Goal: Share content

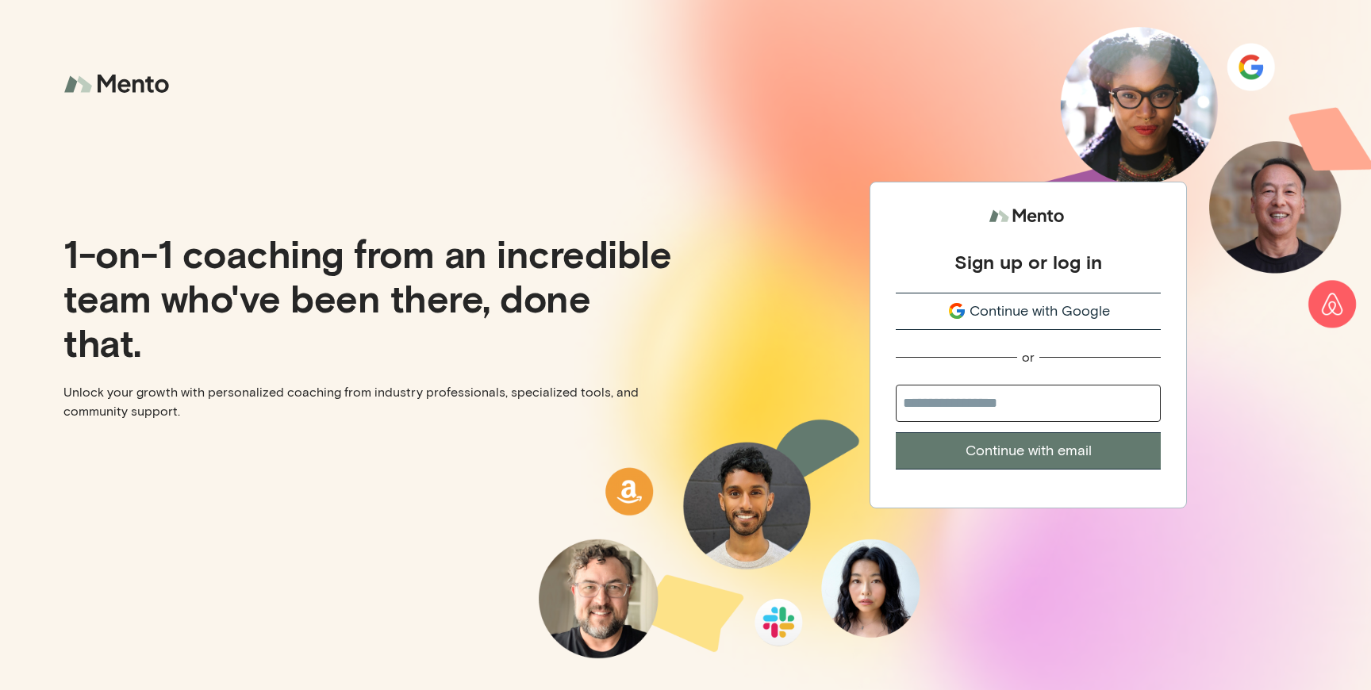
click at [0, 690] on com-1password-button at bounding box center [0, 690] width 0 height 0
click at [1035, 317] on button "Continue with Google" at bounding box center [1028, 311] width 265 height 37
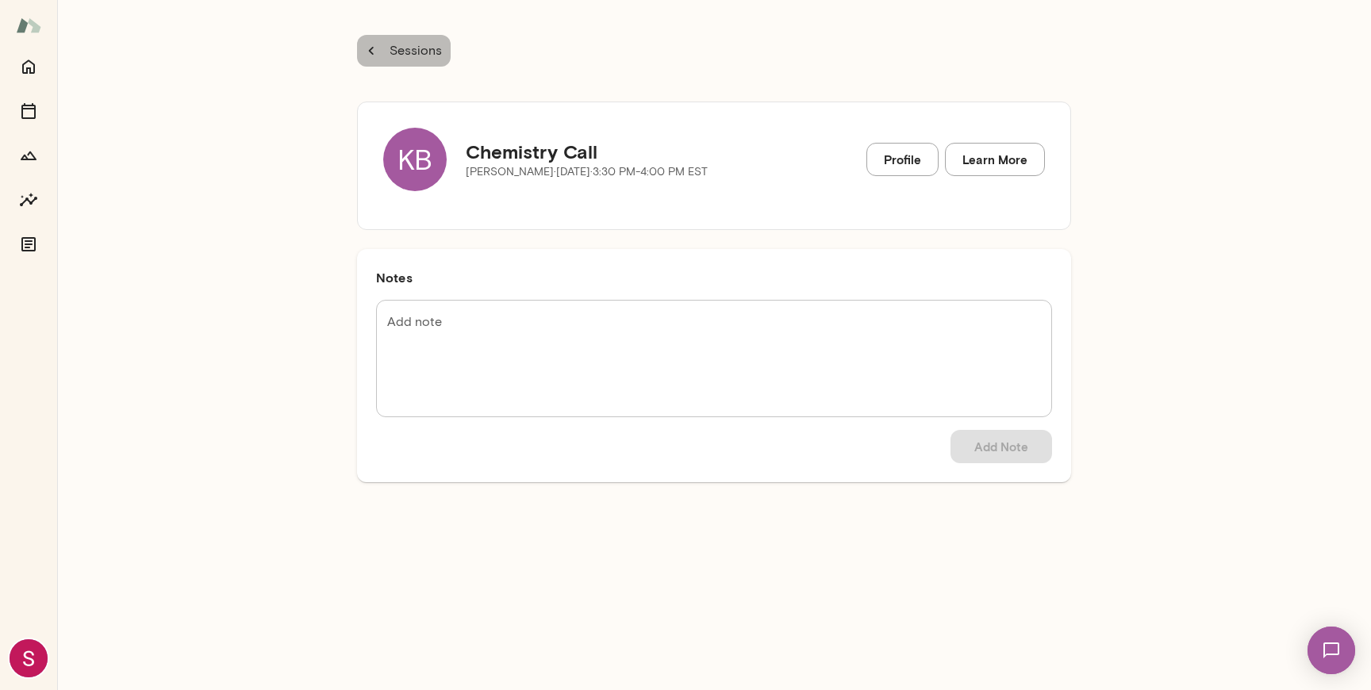
click at [411, 42] on p "Sessions" at bounding box center [415, 50] width 56 height 19
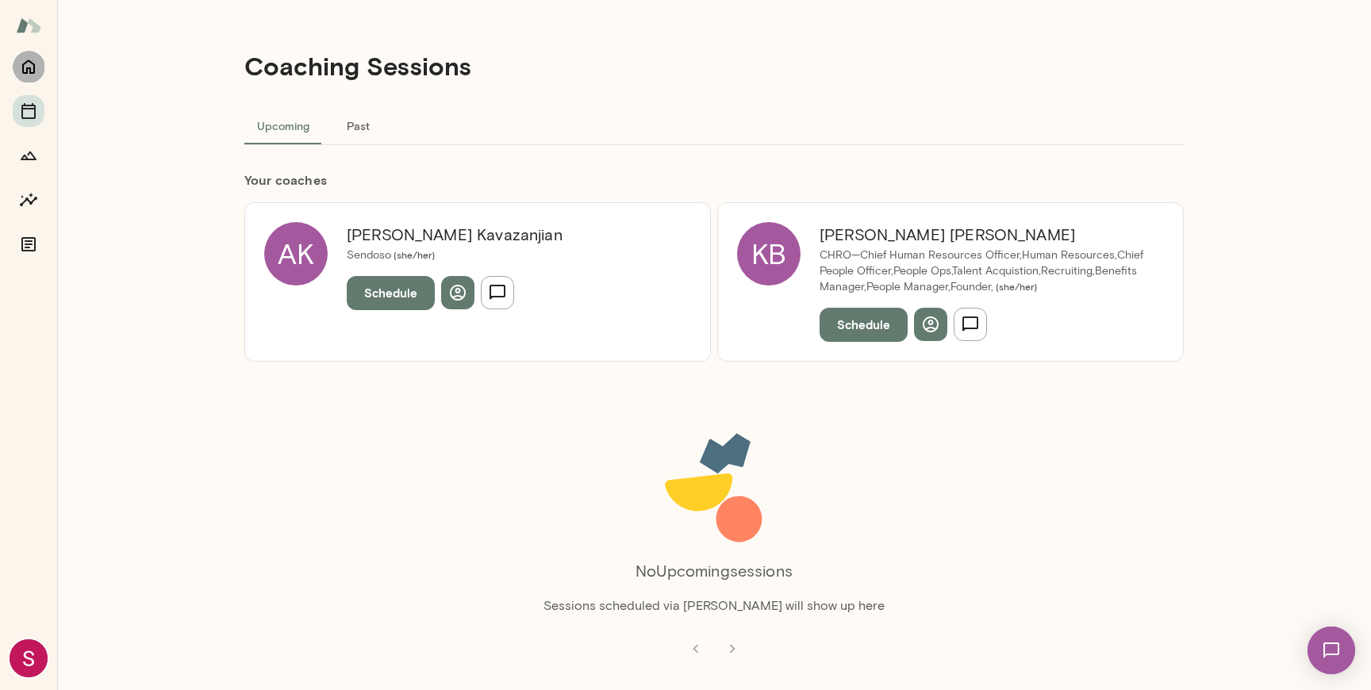
click at [21, 74] on icon "Home" at bounding box center [28, 66] width 19 height 19
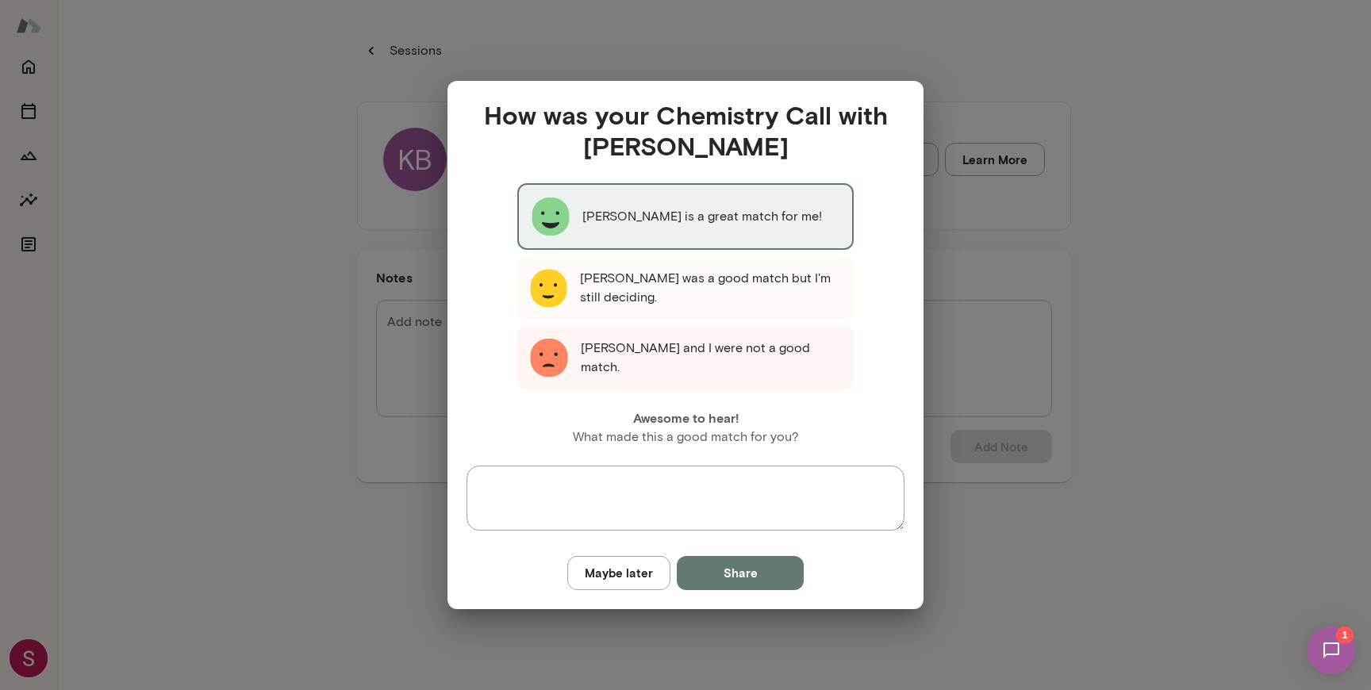
click at [825, 227] on div "Katrina Bilella is a great match for me!" at bounding box center [685, 216] width 337 height 67
click at [777, 566] on button "Share" at bounding box center [740, 572] width 127 height 33
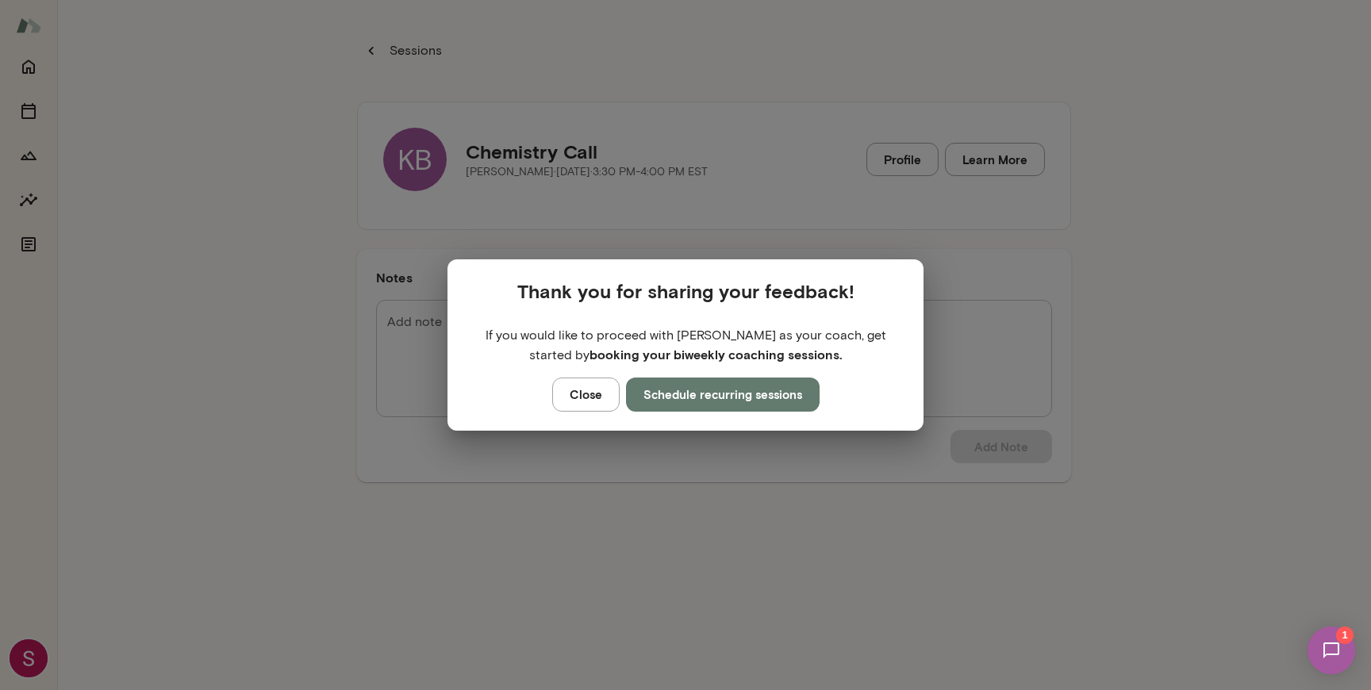
click at [758, 406] on button "Schedule recurring sessions" at bounding box center [723, 394] width 194 height 33
